Goal: Task Accomplishment & Management: Manage account settings

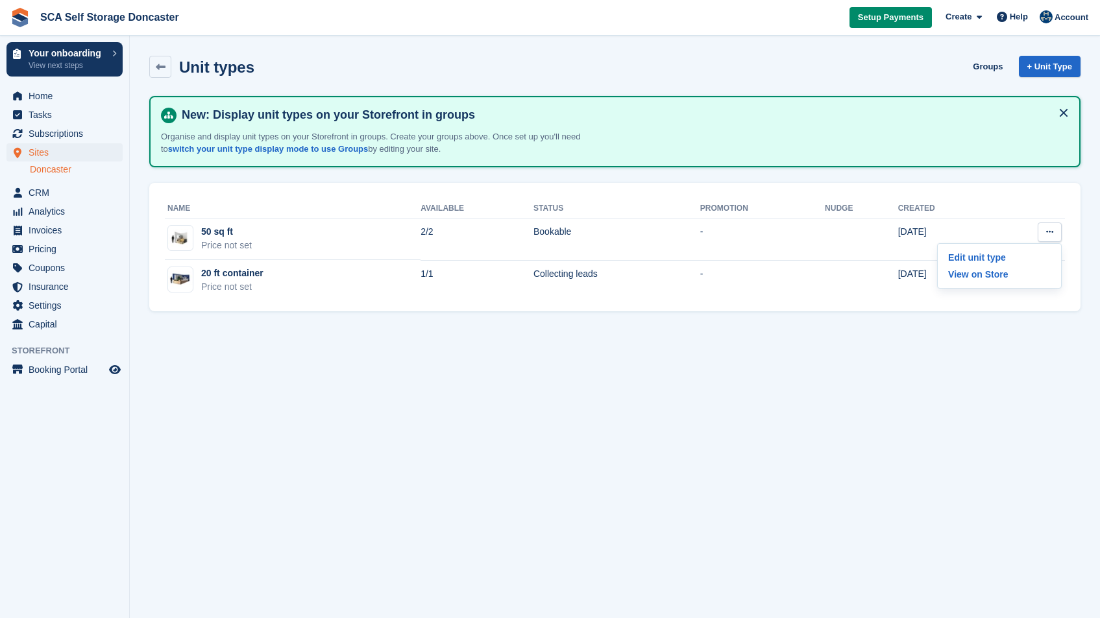
drag, startPoint x: 1028, startPoint y: 326, endPoint x: 1034, endPoint y: 301, distance: 25.5
click at [1028, 325] on section "Unit types Groups + Unit Type New: Display unit types on your Storefront in gro…" at bounding box center [615, 309] width 970 height 618
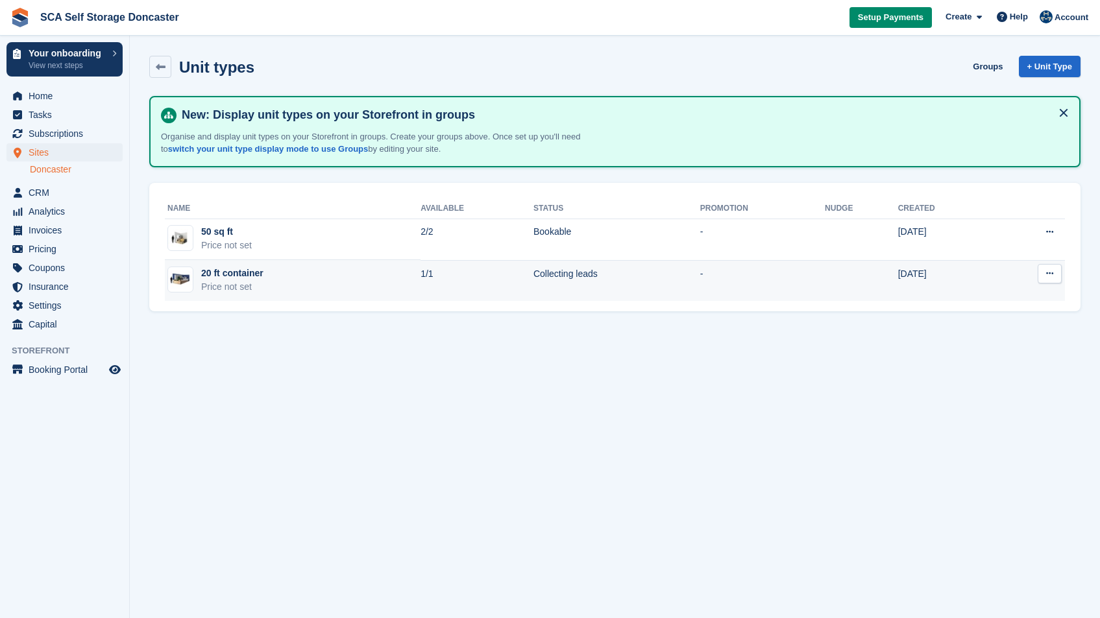
click at [1050, 276] on icon at bounding box center [1049, 273] width 7 height 8
click at [1008, 302] on p "Edit unit type" at bounding box center [999, 299] width 113 height 17
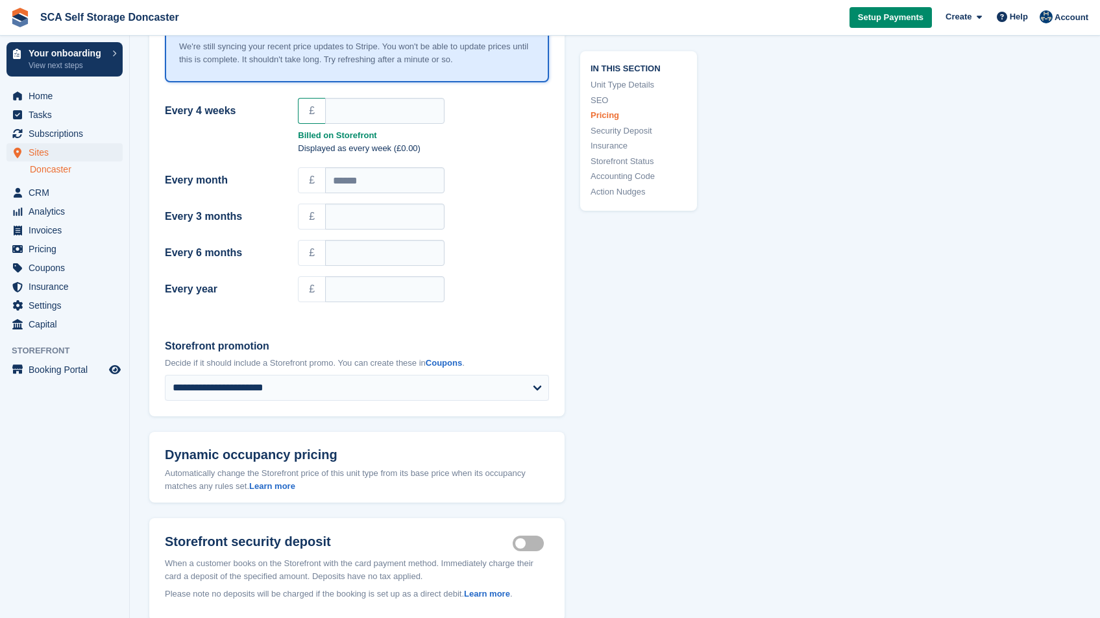
scroll to position [1239, 0]
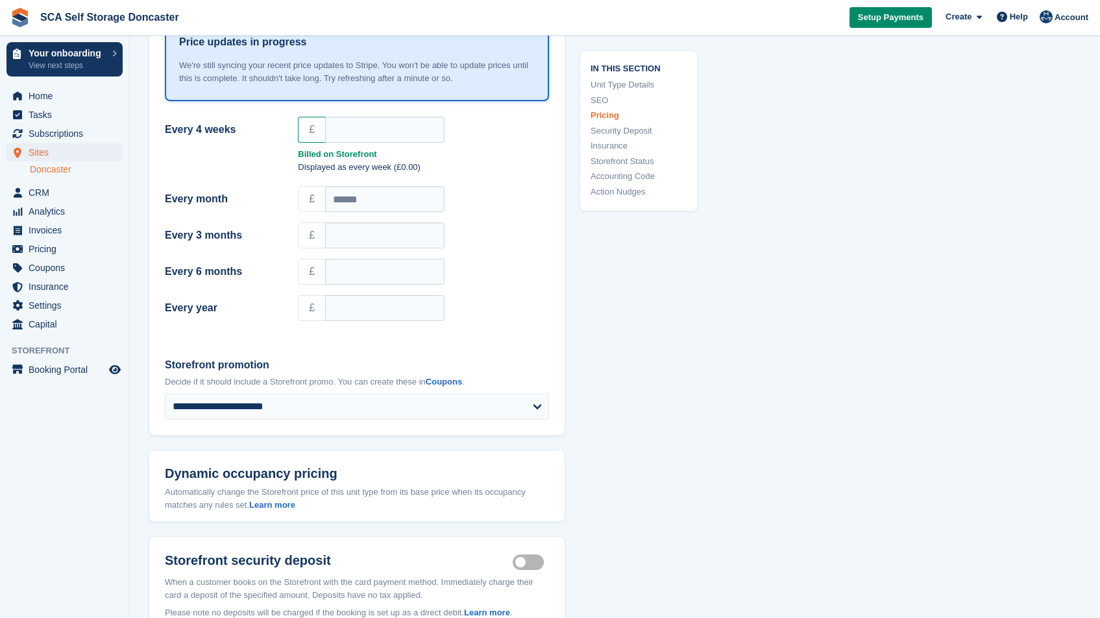
click at [402, 114] on div "£" at bounding box center [423, 129] width 267 height 31
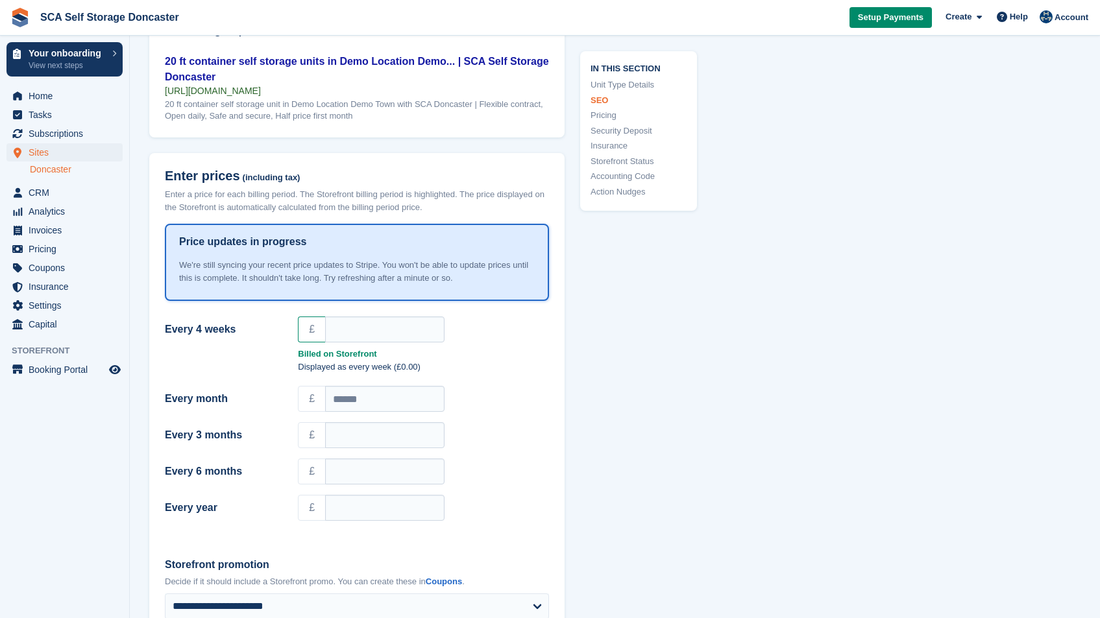
scroll to position [1019, 0]
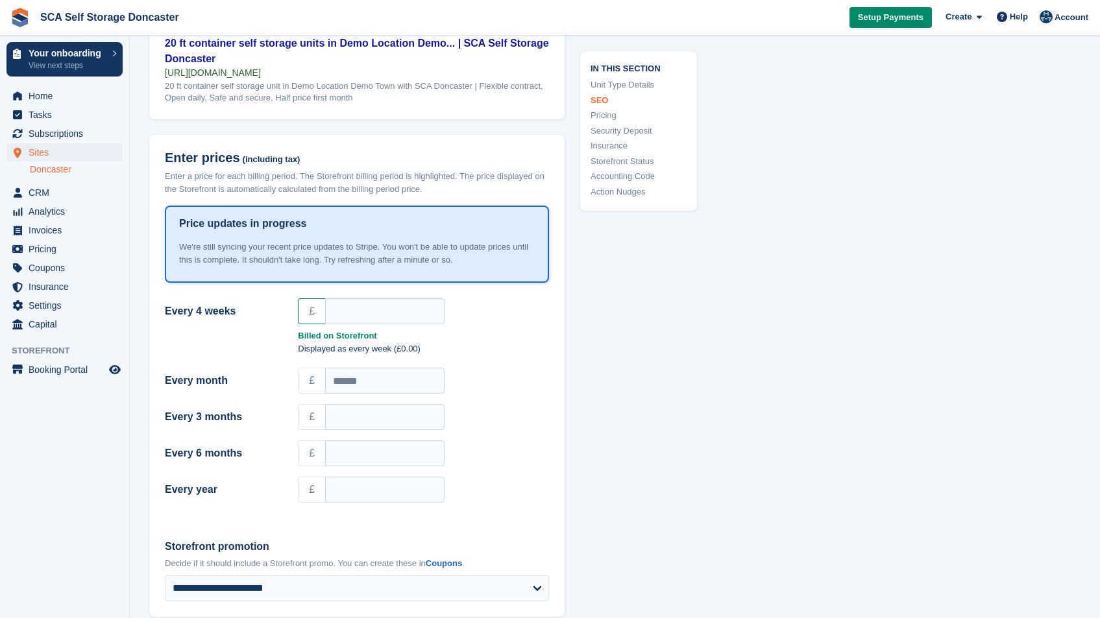
scroll to position [1101, 0]
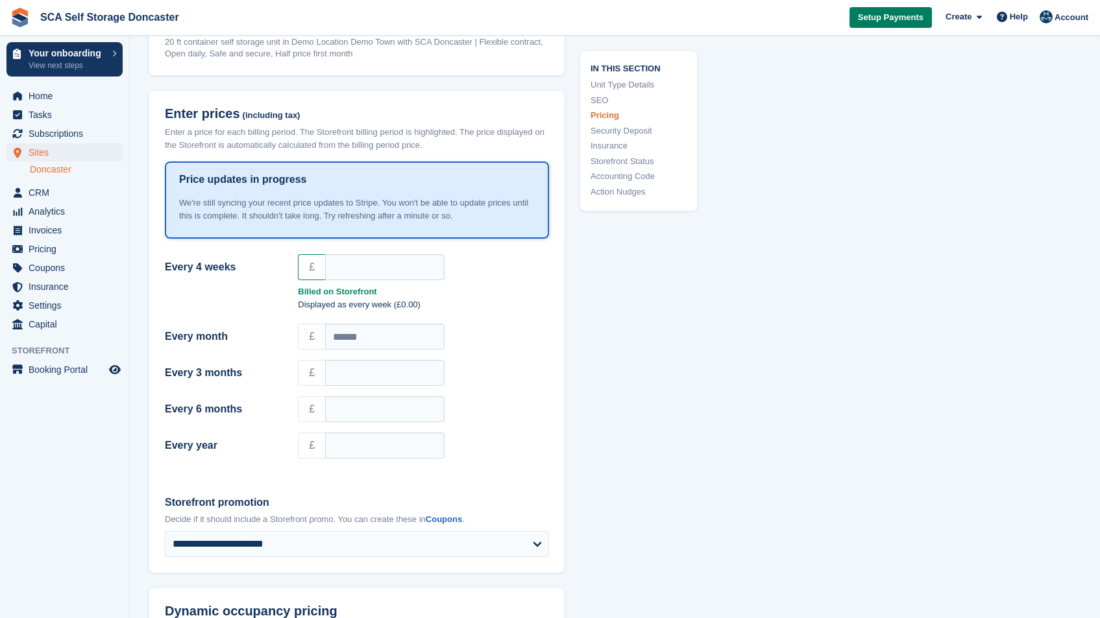
click at [894, 17] on span "Setup Payments" at bounding box center [891, 17] width 66 height 13
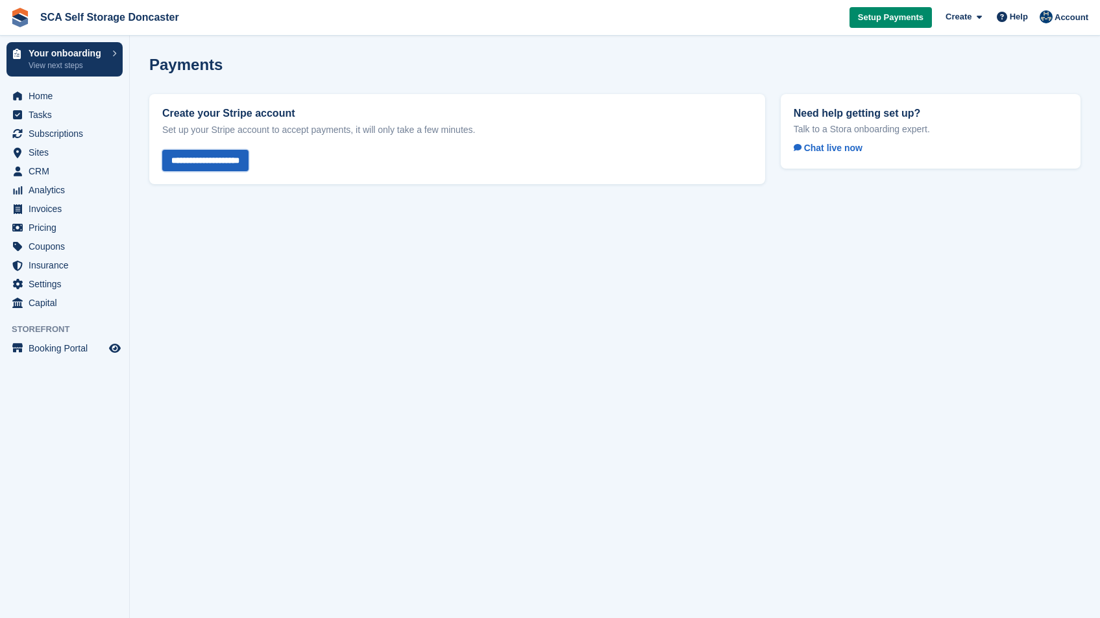
click at [215, 157] on input "**********" at bounding box center [205, 160] width 86 height 21
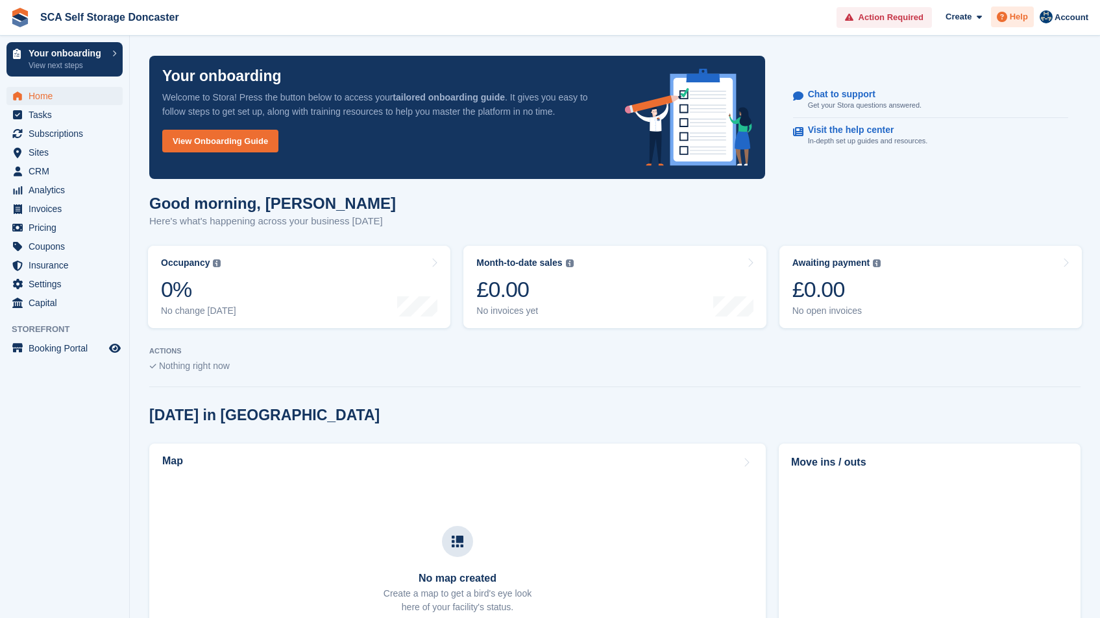
click at [1005, 23] on span at bounding box center [1002, 17] width 16 height 16
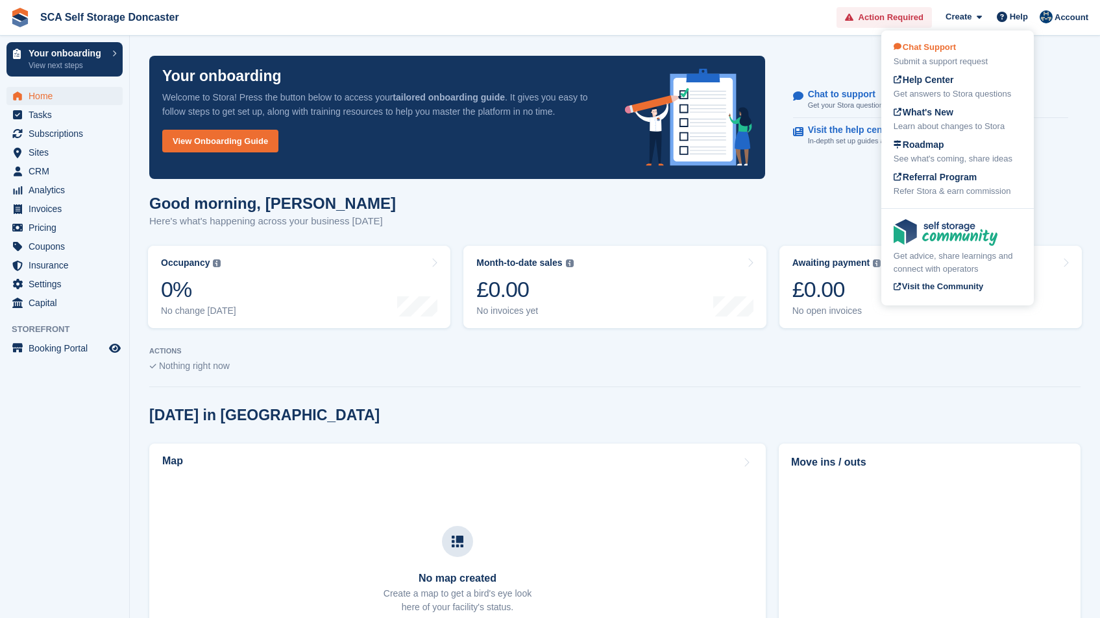
click at [959, 61] on div "Submit a support request" at bounding box center [958, 61] width 128 height 13
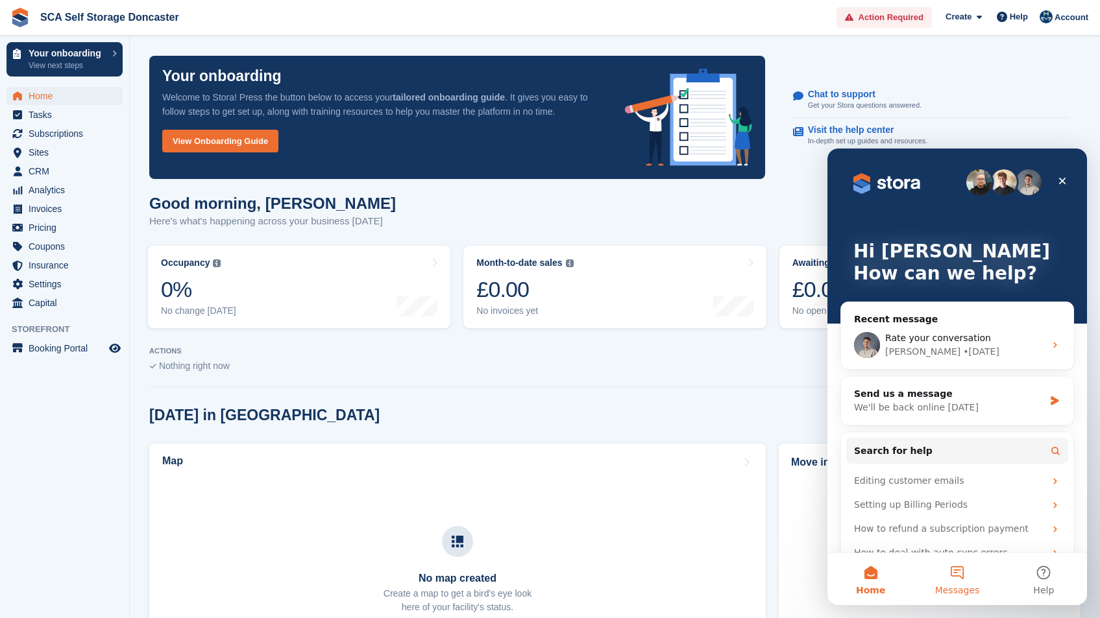
click at [959, 575] on button "Messages" at bounding box center [957, 580] width 86 height 52
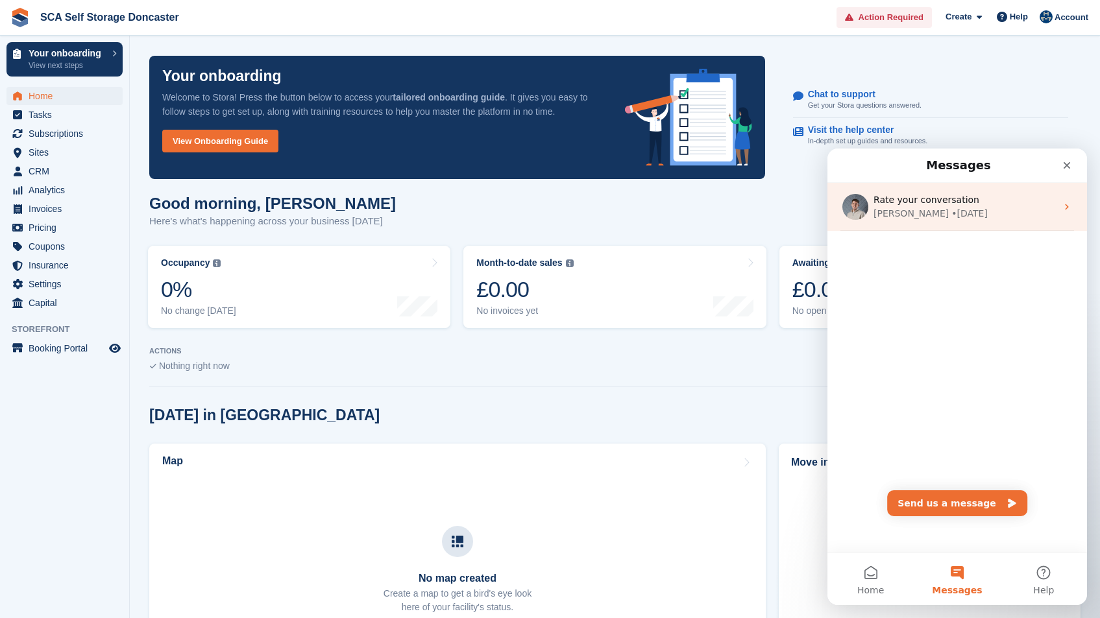
click at [970, 197] on span "Rate your conversation" at bounding box center [926, 200] width 106 height 10
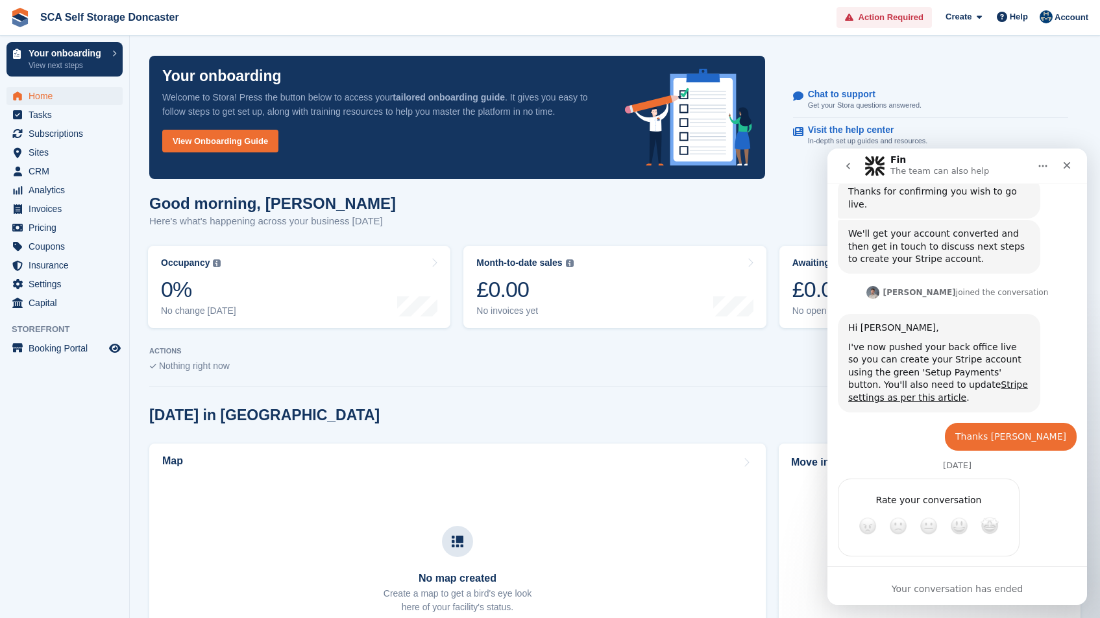
scroll to position [126, 0]
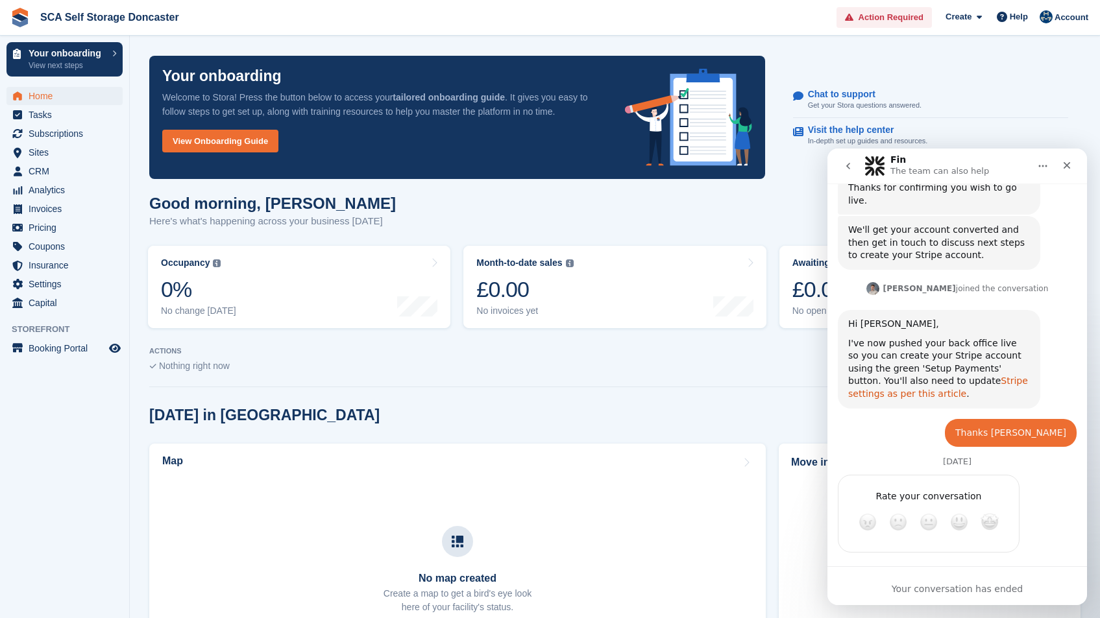
click at [998, 376] on link "Stripe settings as per this article" at bounding box center [938, 387] width 180 height 23
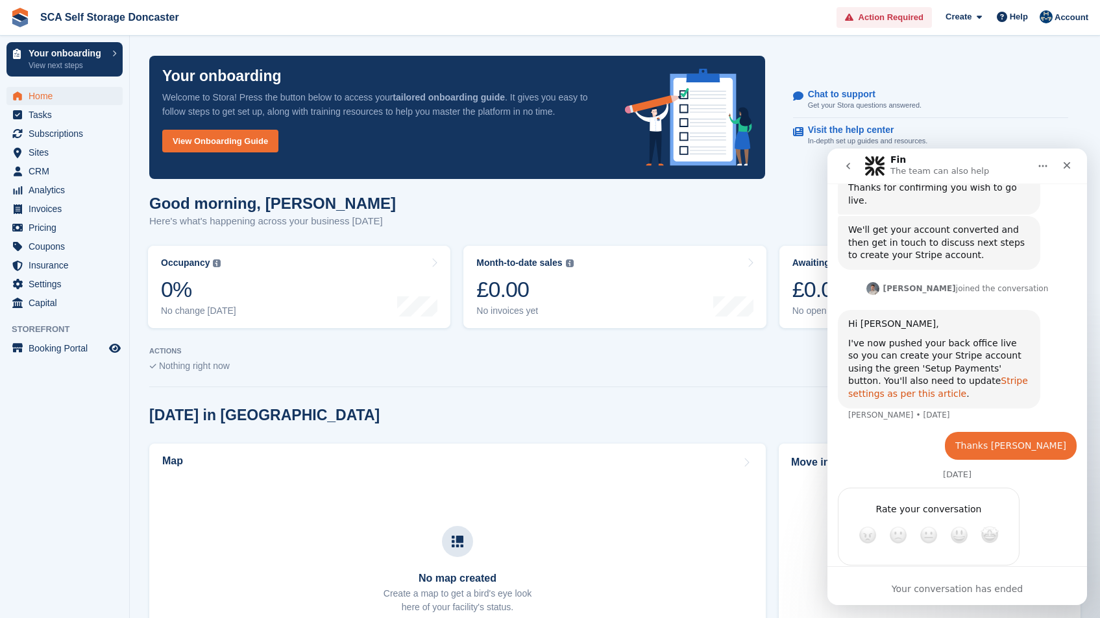
scroll to position [139, 0]
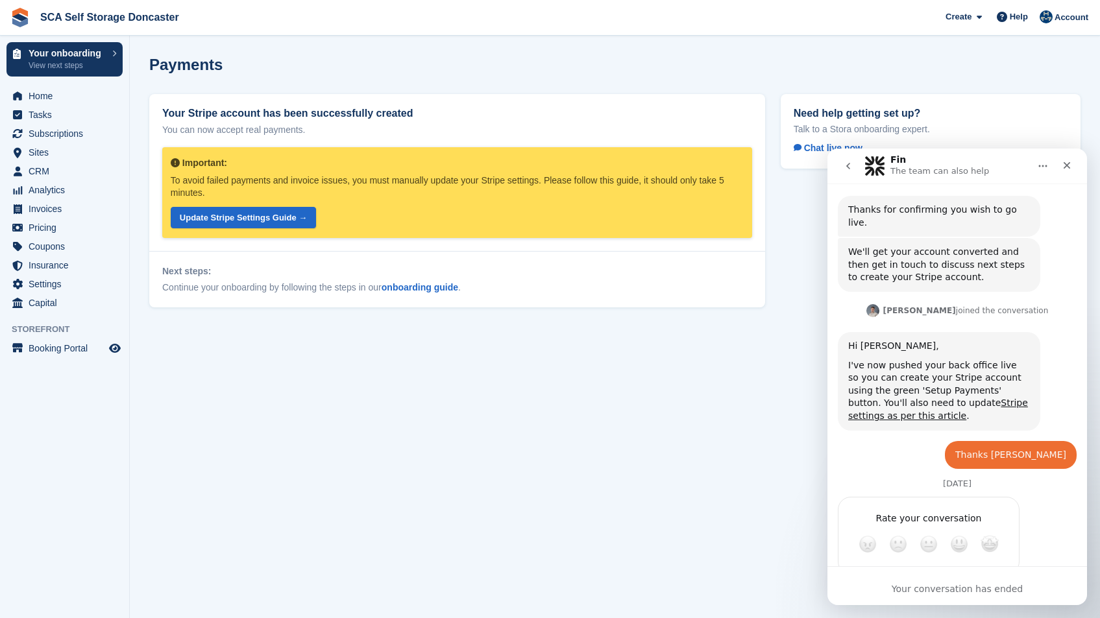
scroll to position [126, 0]
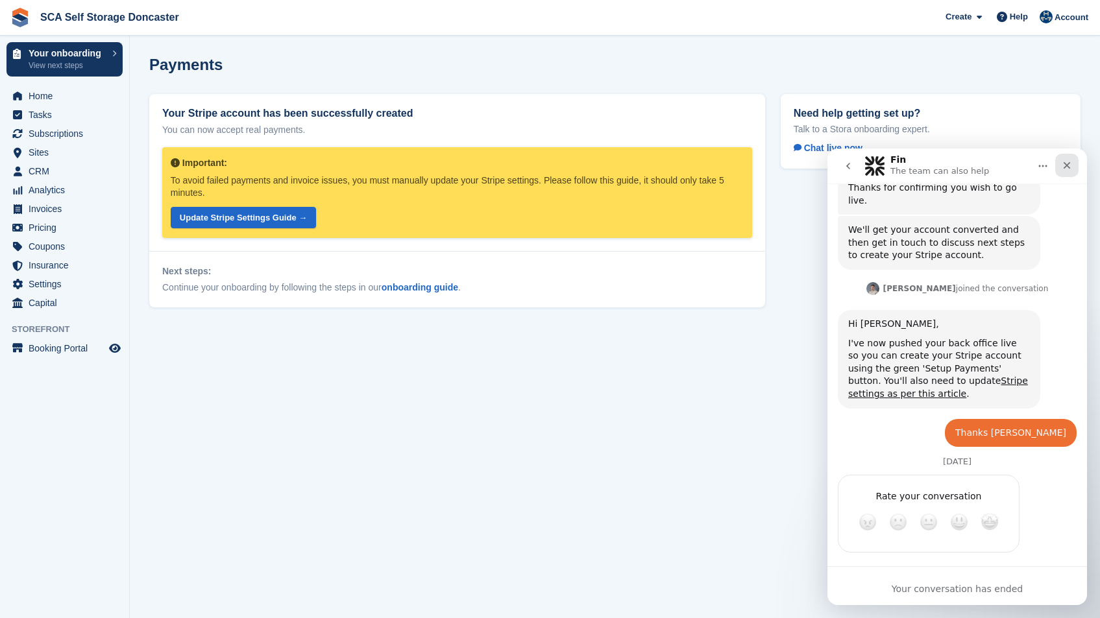
click at [1069, 166] on icon "Close" at bounding box center [1067, 165] width 10 height 10
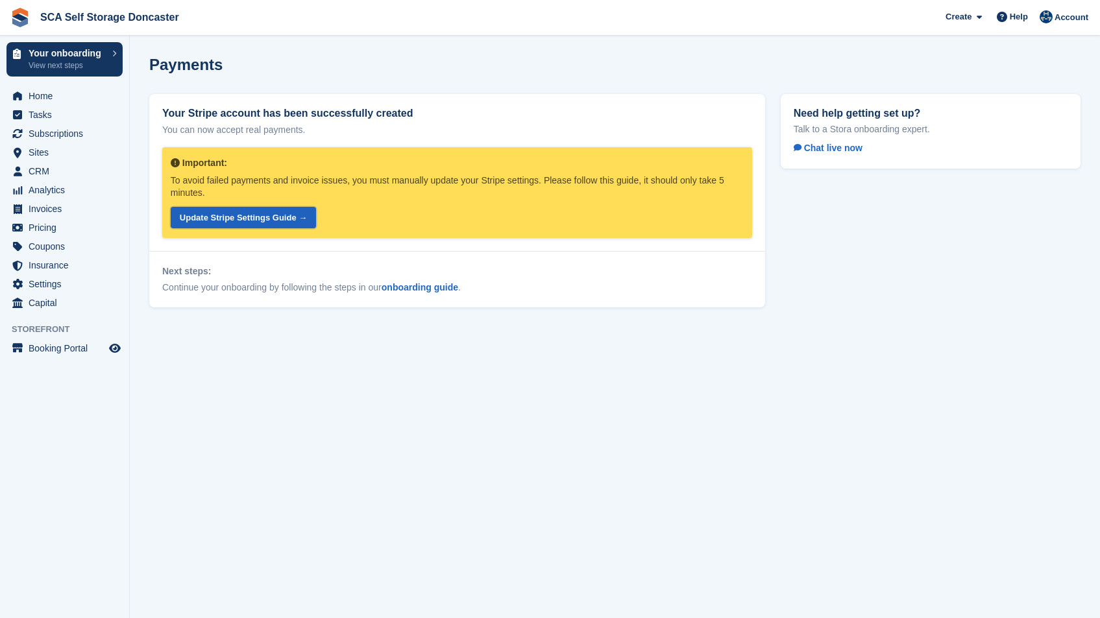
click at [269, 216] on link "Update Stripe Settings Guide →" at bounding box center [243, 217] width 145 height 21
click at [47, 156] on span "Sites" at bounding box center [68, 152] width 78 height 18
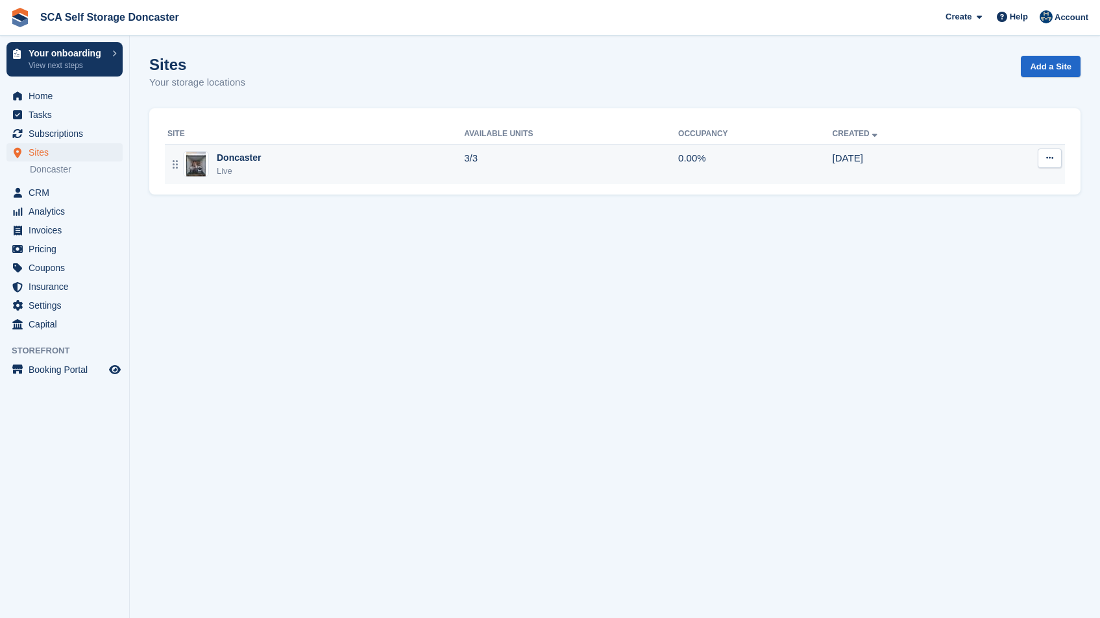
click at [547, 157] on td "3/3" at bounding box center [571, 164] width 214 height 40
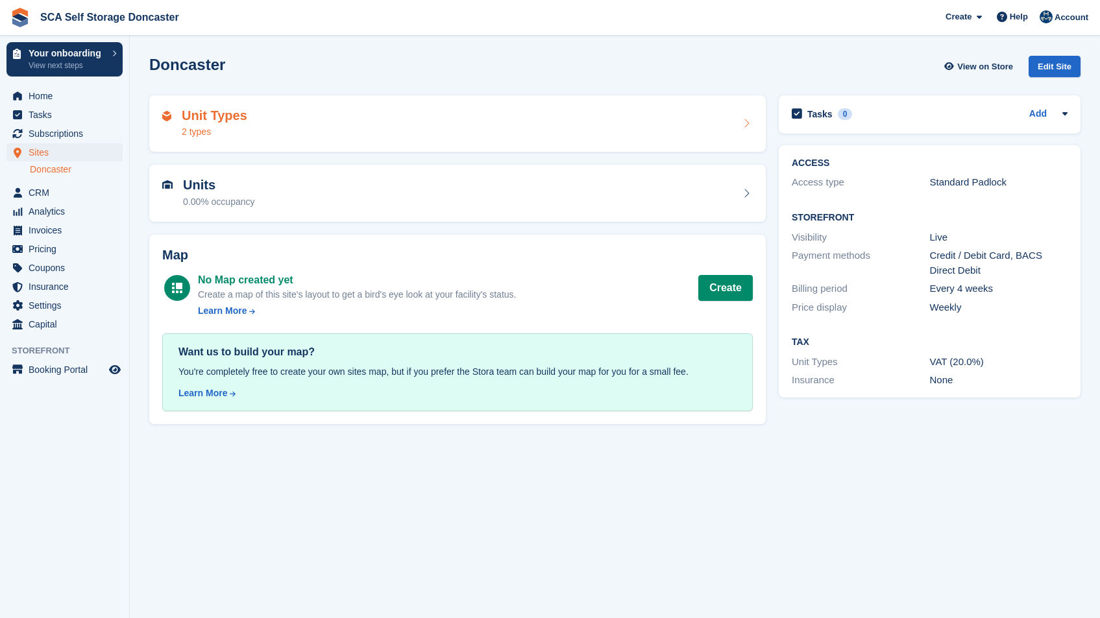
click at [613, 124] on div "Unit Types 2 types" at bounding box center [457, 123] width 591 height 31
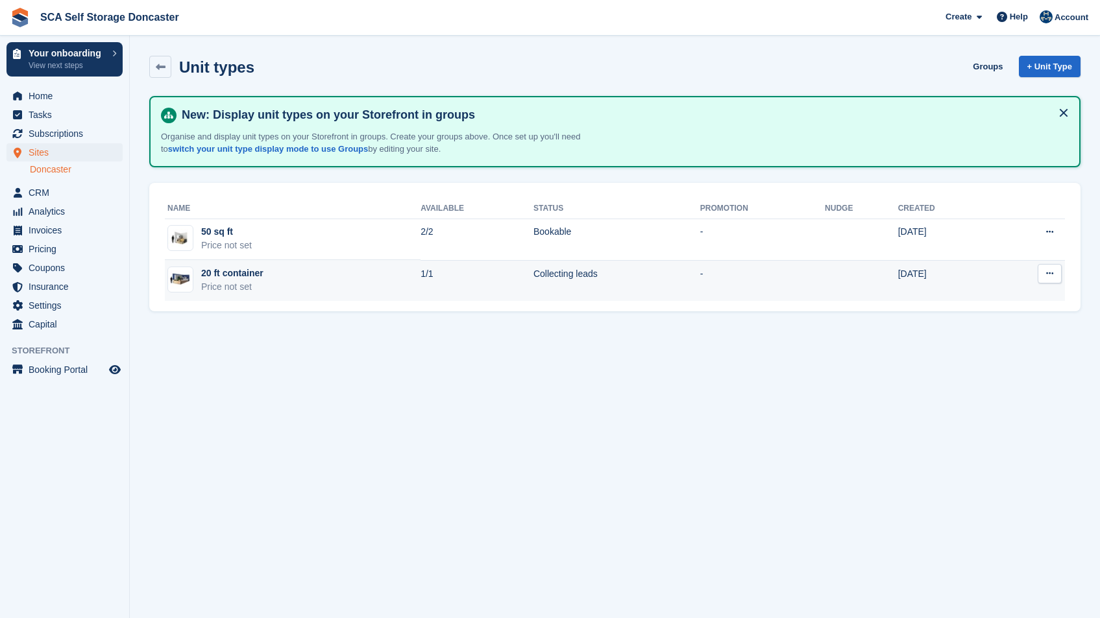
click at [1051, 278] on icon at bounding box center [1049, 273] width 7 height 8
click at [999, 302] on p "Edit unit type" at bounding box center [999, 299] width 113 height 17
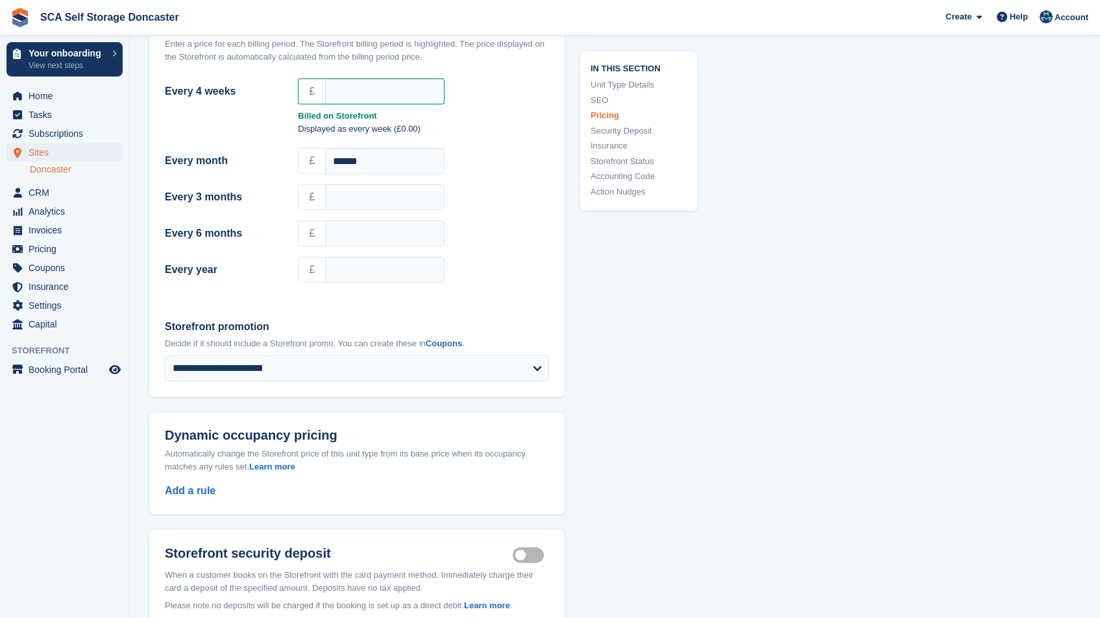
scroll to position [1188, 0]
click at [376, 93] on input "Every 4 weeks" at bounding box center [384, 93] width 119 height 26
type input "***"
click at [707, 315] on div "**********" at bounding box center [614, 327] width 931 height 2814
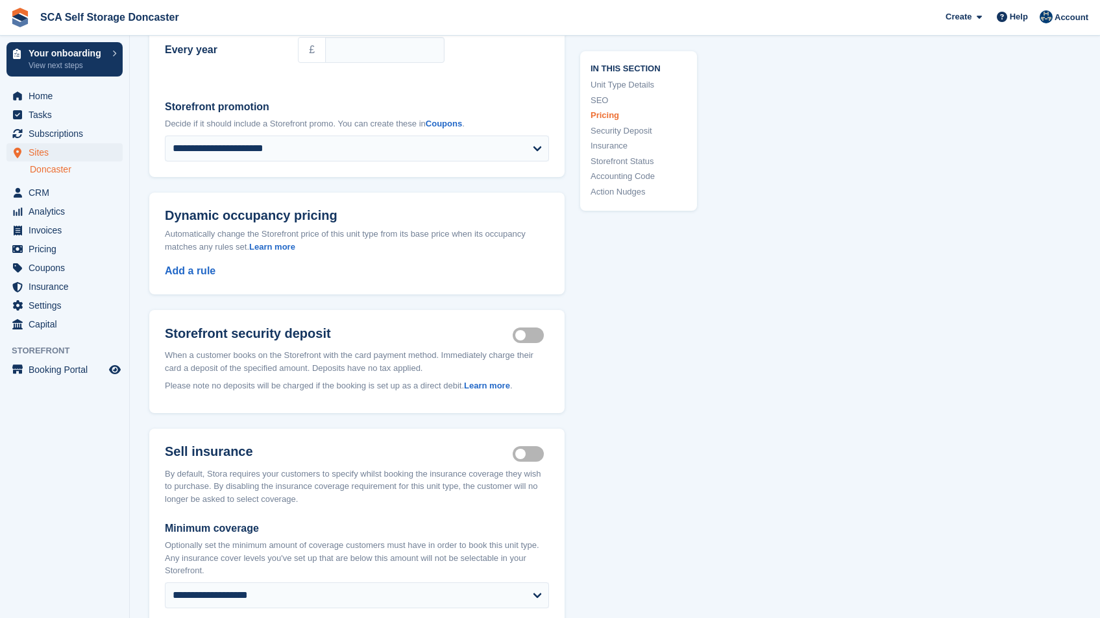
scroll to position [1414, 0]
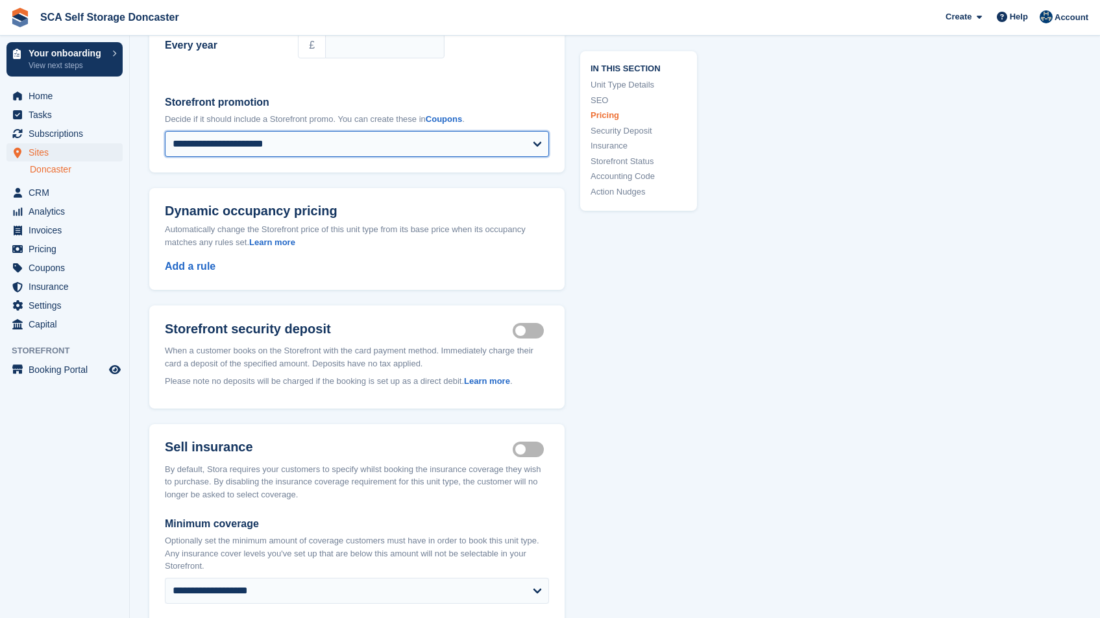
click at [505, 147] on select "**********" at bounding box center [357, 144] width 384 height 26
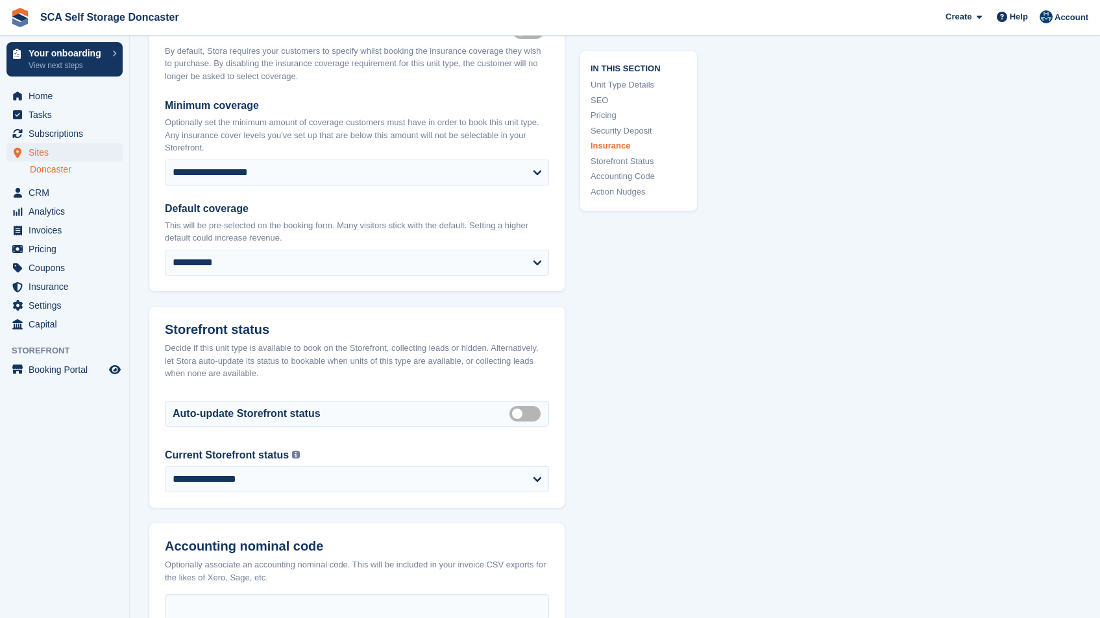
scroll to position [1866, 0]
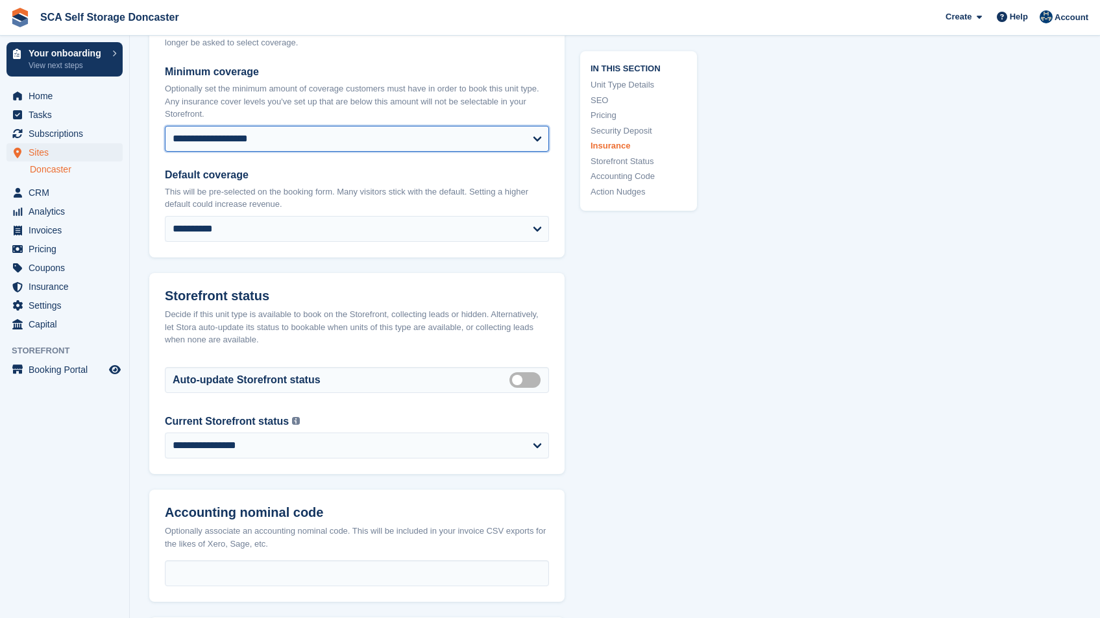
click at [466, 134] on select "**********" at bounding box center [357, 139] width 384 height 26
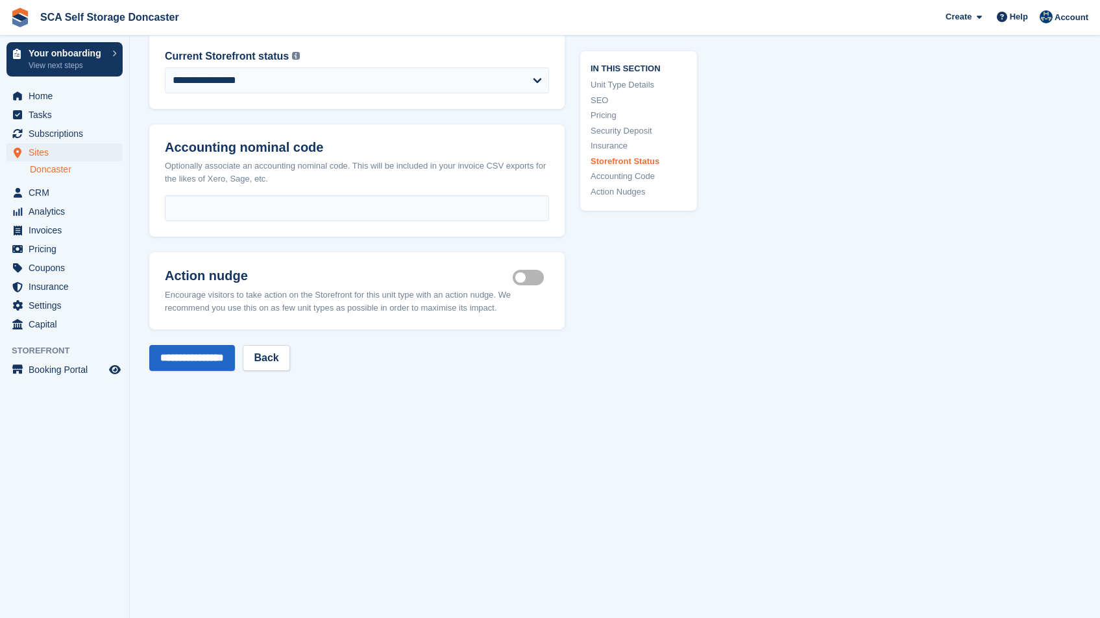
scroll to position [2234, 0]
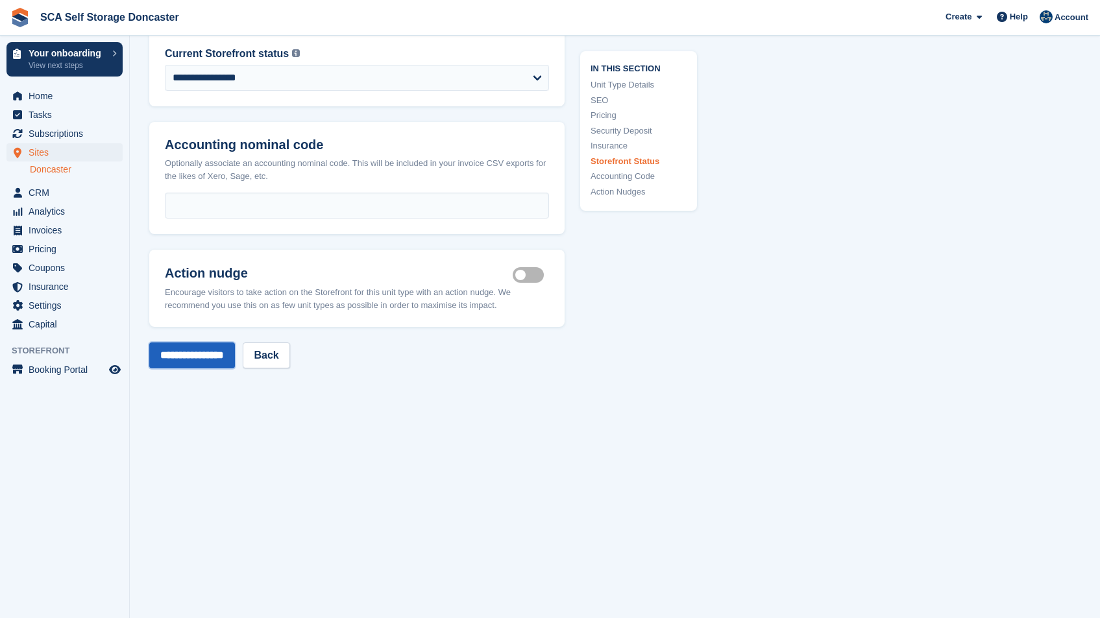
click at [219, 363] on input "**********" at bounding box center [192, 356] width 86 height 26
